Goal: Information Seeking & Learning: Find specific fact

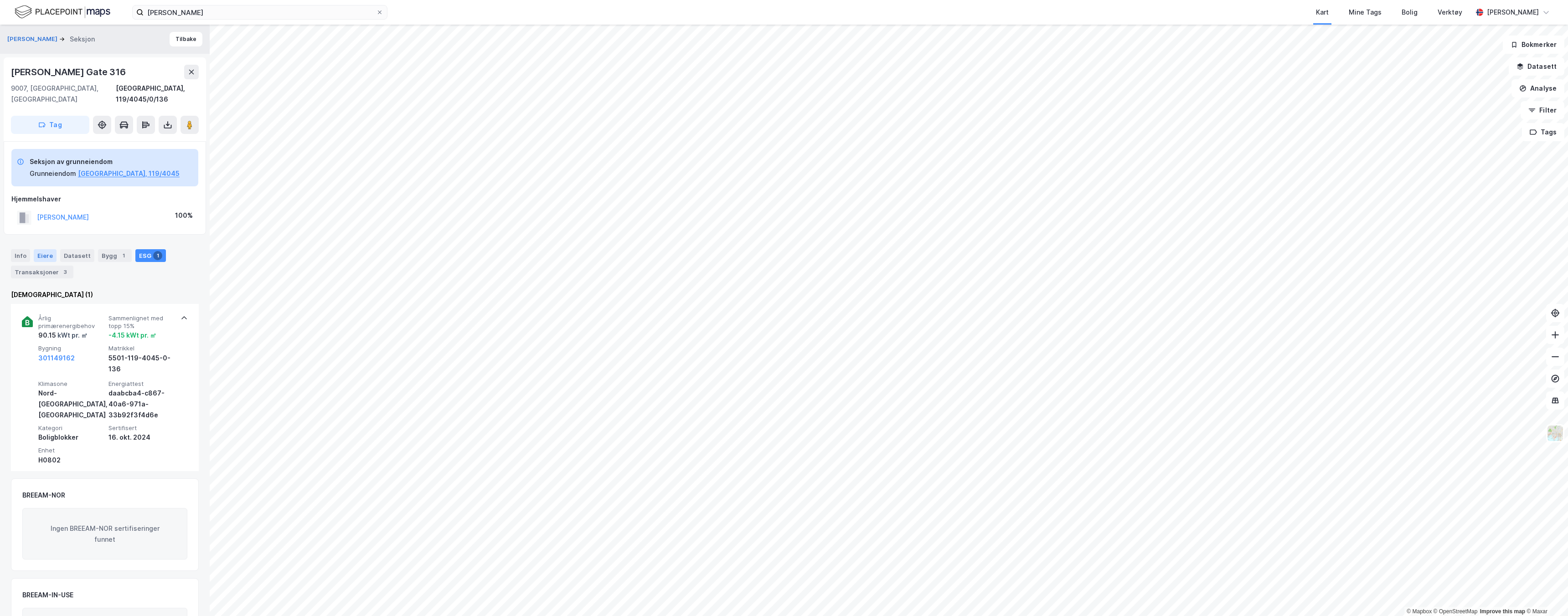
click at [43, 250] on div "Eiere" at bounding box center [44, 256] width 23 height 13
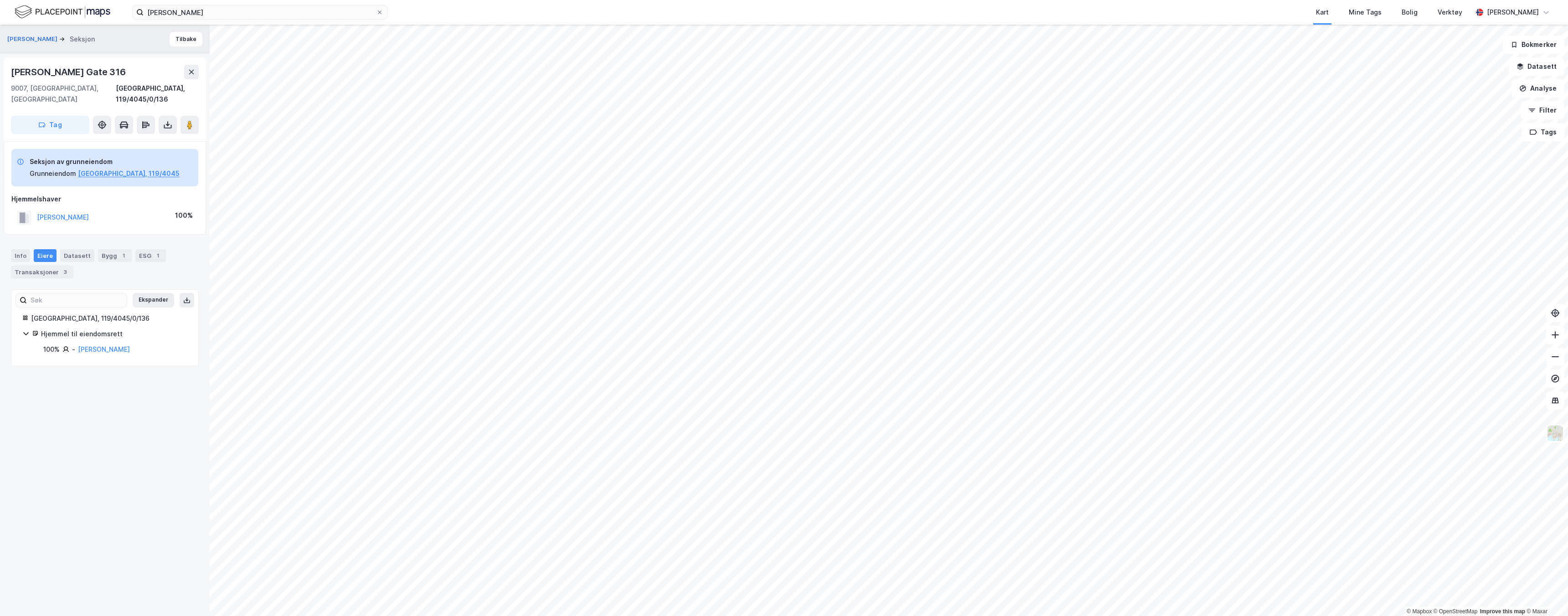
click at [71, 329] on div "Hjemmel til eiendomsrett" at bounding box center [114, 334] width 146 height 11
click at [19, 250] on div "Info" at bounding box center [20, 256] width 19 height 13
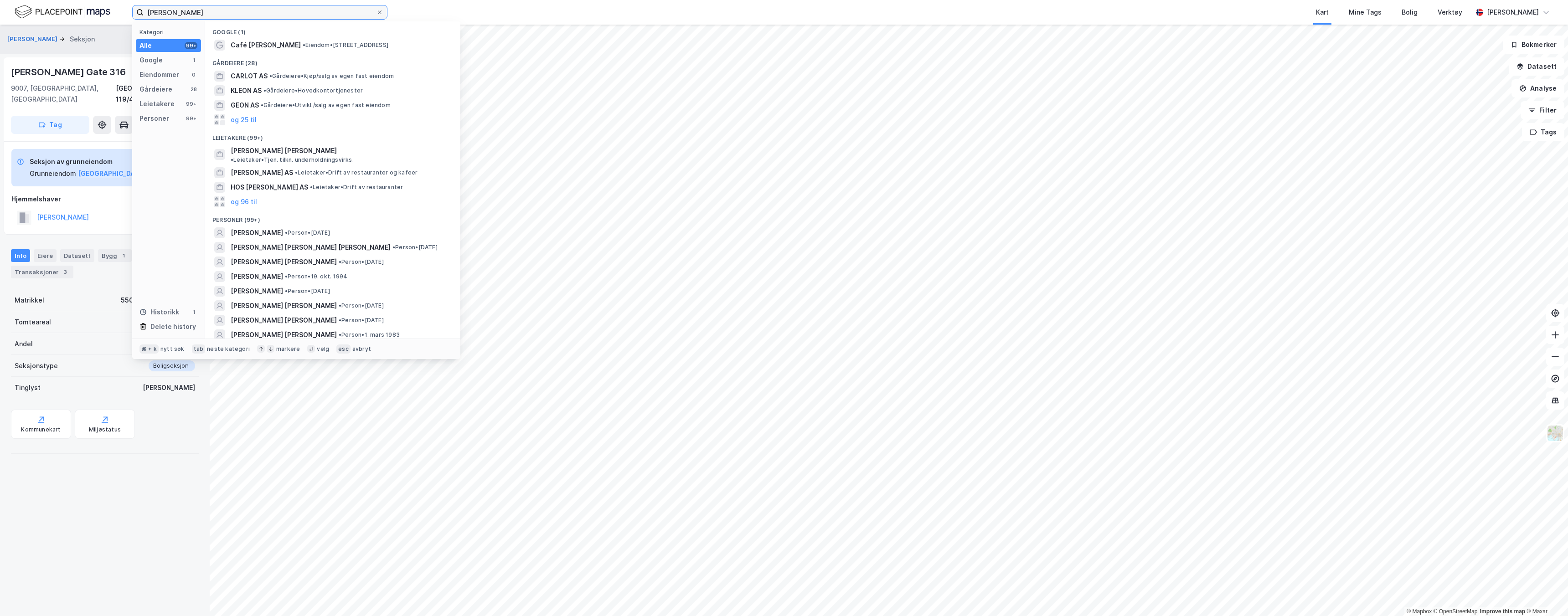
drag, startPoint x: 188, startPoint y: 13, endPoint x: 134, endPoint y: 16, distance: 54.1
click at [134, 16] on label "[PERSON_NAME]" at bounding box center [259, 12] width 255 height 15
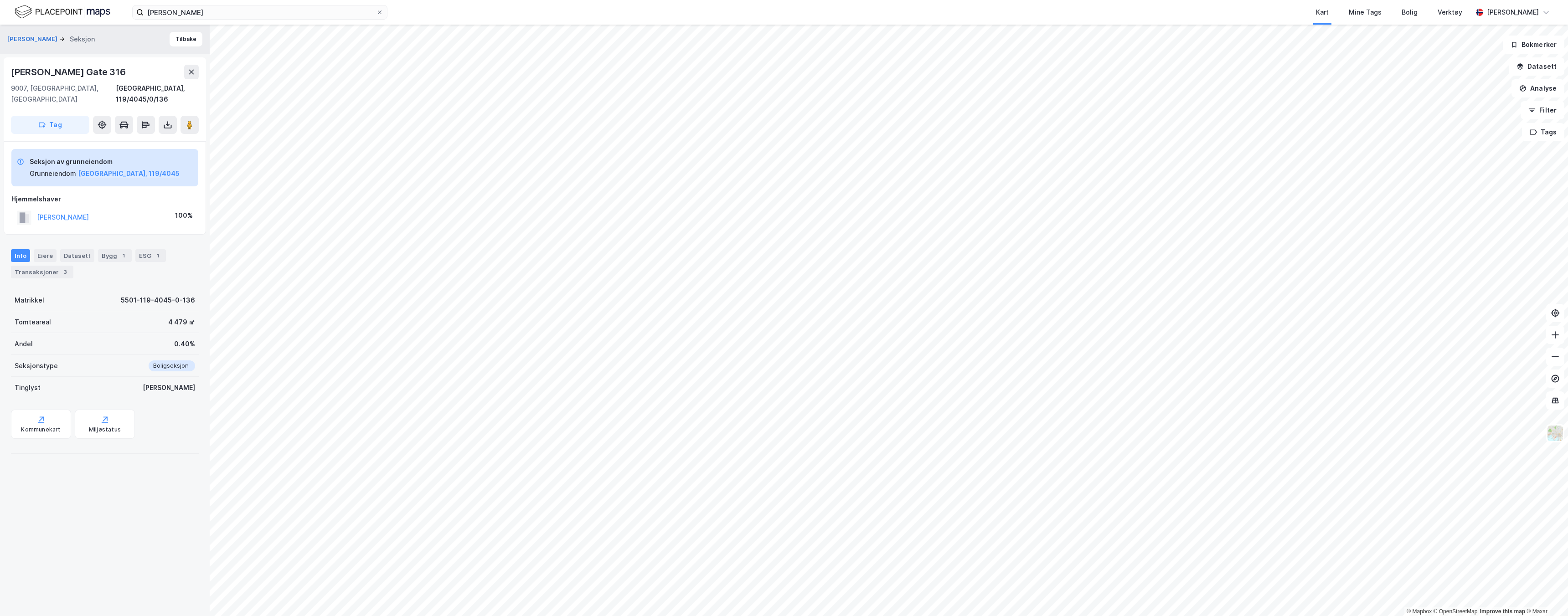
click at [59, 61] on div "[PERSON_NAME] [STREET_ADDRESS], 119/4045/0/136 Tag" at bounding box center [105, 99] width 202 height 84
drag, startPoint x: 12, startPoint y: 72, endPoint x: 147, endPoint y: 72, distance: 135.0
click at [148, 72] on div "[PERSON_NAME] Gate 316" at bounding box center [105, 72] width 188 height 15
copy div "[PERSON_NAME] Gate 316"
click at [253, 17] on input "[PERSON_NAME]" at bounding box center [260, 12] width 233 height 13
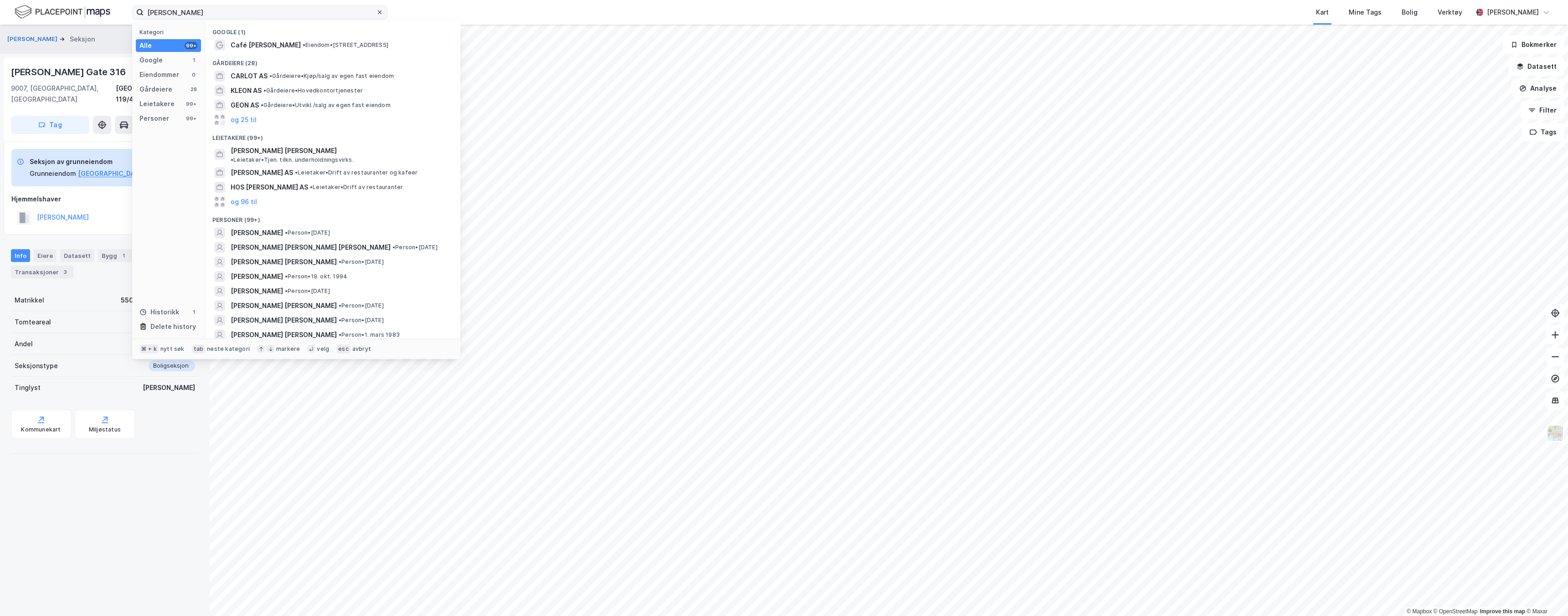
click at [381, 13] on icon at bounding box center [379, 12] width 5 height 5
click at [376, 13] on input "[PERSON_NAME]" at bounding box center [260, 12] width 233 height 13
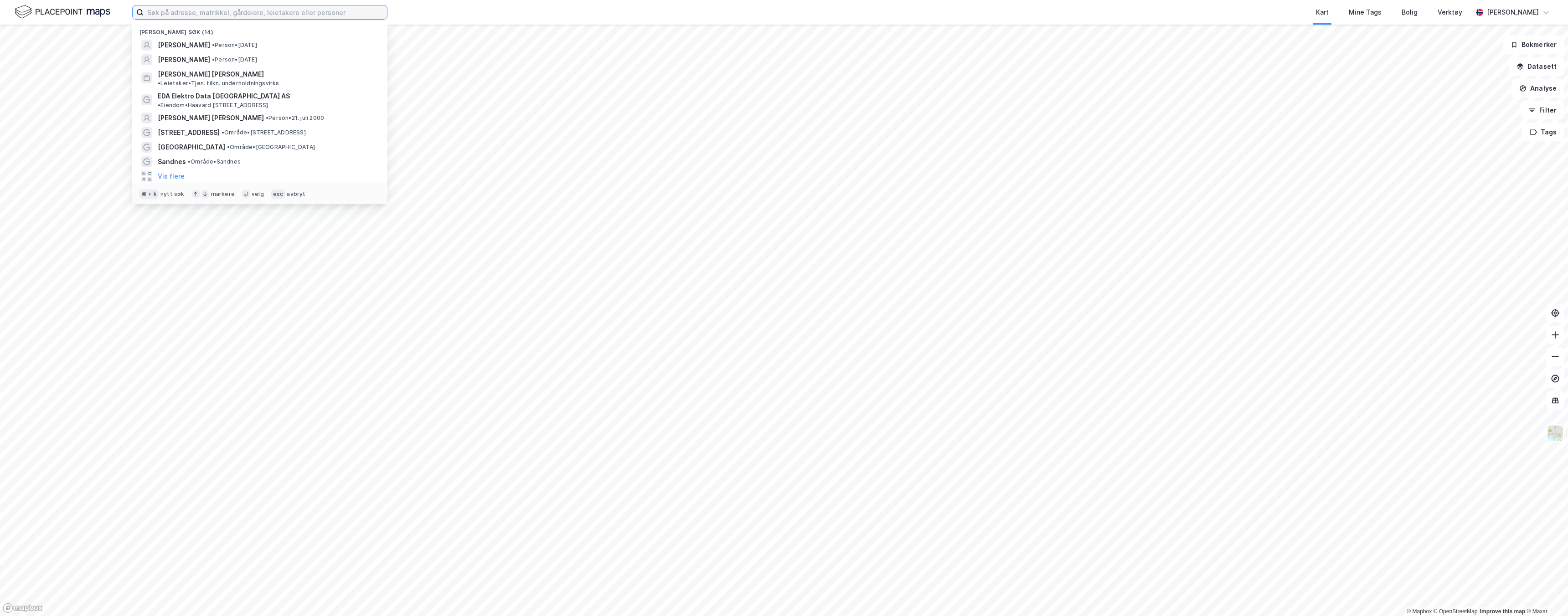
paste input "[PERSON_NAME] Gate 316"
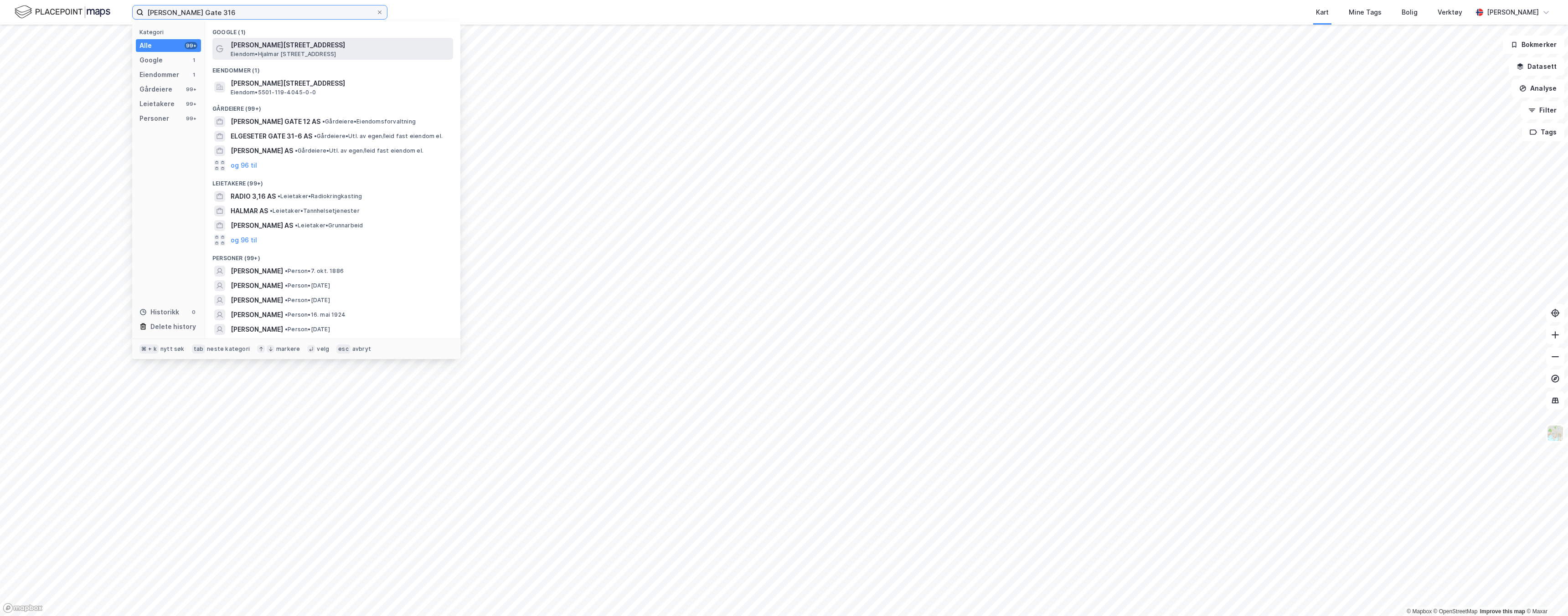
type input "[PERSON_NAME] Gate 316"
click at [325, 57] on span "Eiendom • [STREET_ADDRESS]" at bounding box center [283, 54] width 105 height 7
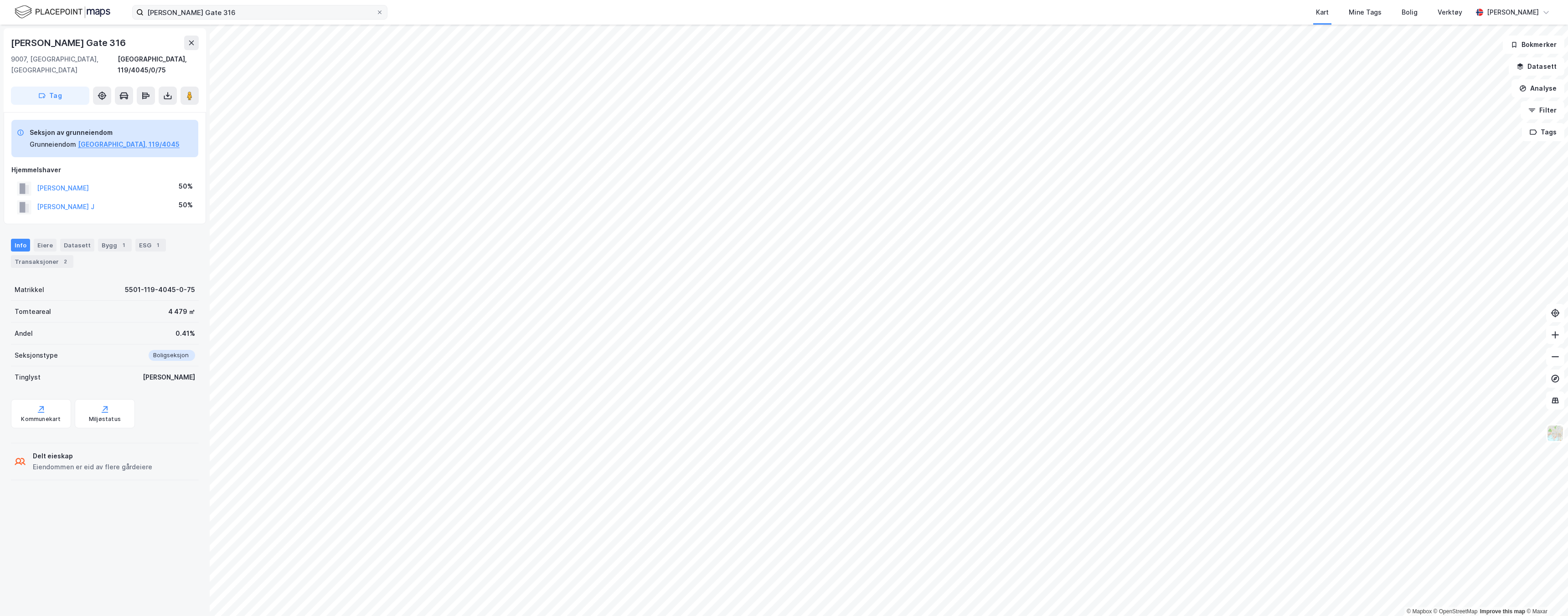
click at [41, 228] on div "Info Eiere Datasett Bygg 1 ESG 1 Transaksjoner 2" at bounding box center [105, 250] width 209 height 44
click at [43, 239] on div "Eiere" at bounding box center [44, 245] width 23 height 13
click at [27, 320] on icon at bounding box center [26, 323] width 7 height 7
